Goal: Task Accomplishment & Management: Manage account settings

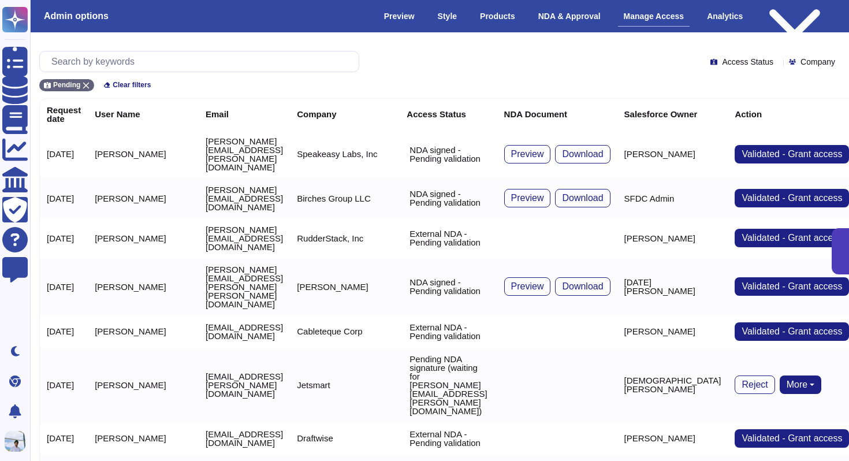
click at [92, 84] on div "Pending" at bounding box center [66, 85] width 55 height 12
click at [87, 99] on th "Request date" at bounding box center [64, 114] width 48 height 31
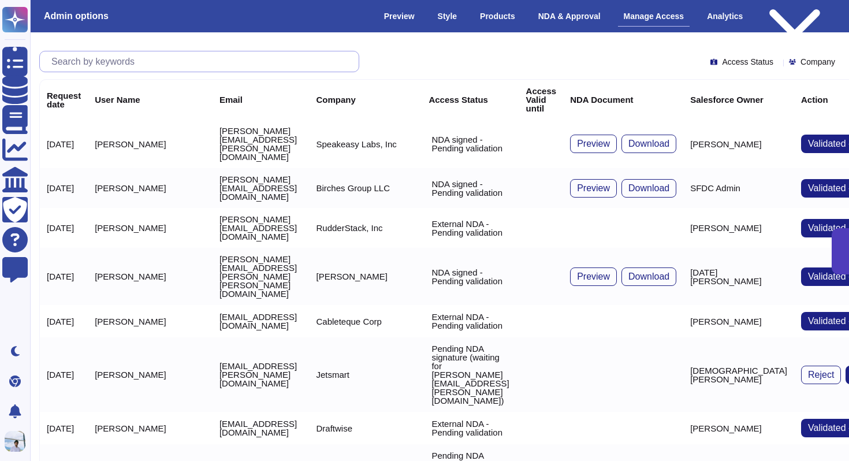
click at [99, 60] on input "text" at bounding box center [202, 61] width 313 height 20
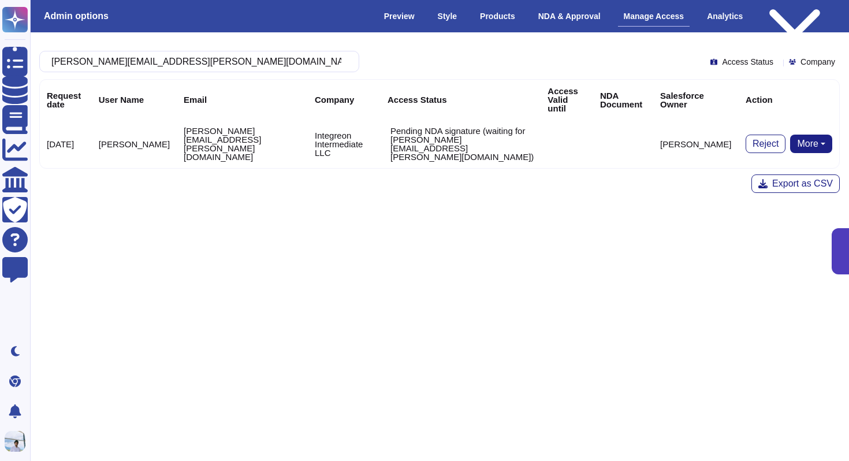
click at [807, 135] on button "More" at bounding box center [811, 144] width 42 height 18
type input "[PERSON_NAME][EMAIL_ADDRESS][PERSON_NAME][DOMAIN_NAME]"
click at [766, 187] on link "Remove NDA" at bounding box center [768, 194] width 128 height 14
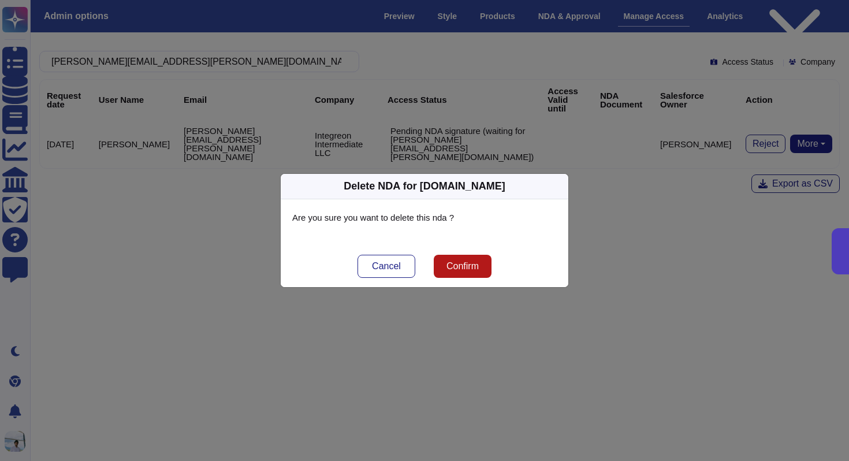
click at [471, 271] on span "Confirm" at bounding box center [462, 266] width 32 height 9
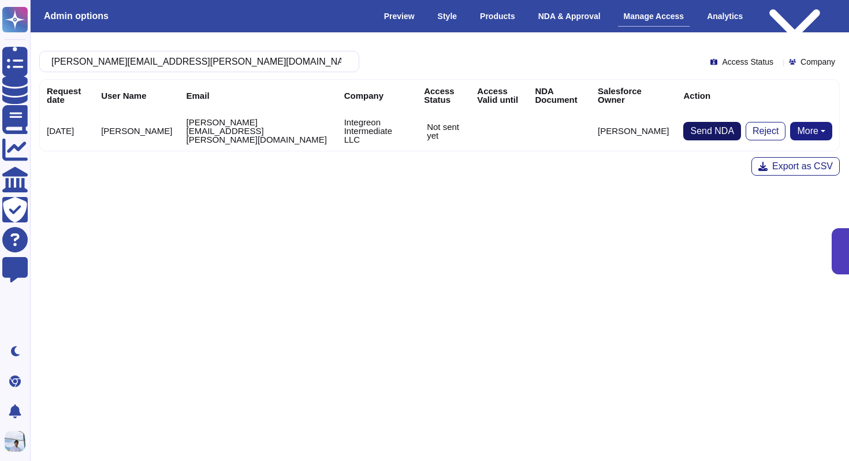
click at [704, 130] on span "Send NDA" at bounding box center [712, 130] width 44 height 9
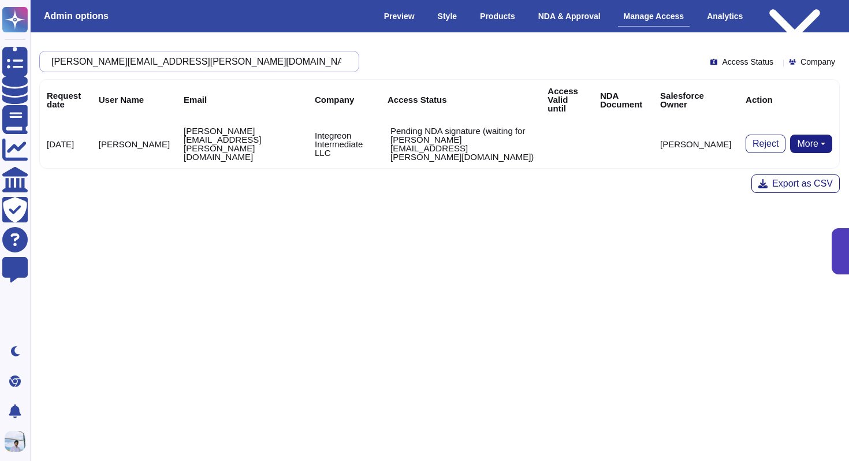
click at [201, 62] on input "[PERSON_NAME][EMAIL_ADDRESS][PERSON_NAME][DOMAIN_NAME]" at bounding box center [196, 61] width 301 height 20
